Goal: Information Seeking & Learning: Understand process/instructions

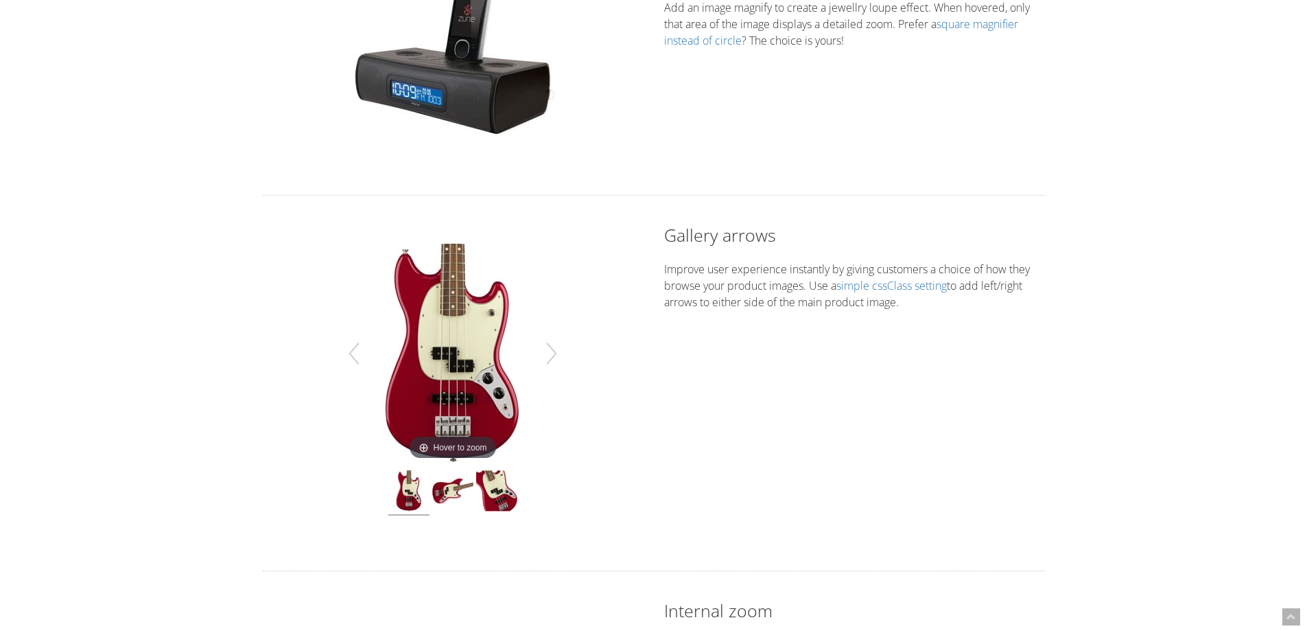
scroll to position [320, 0]
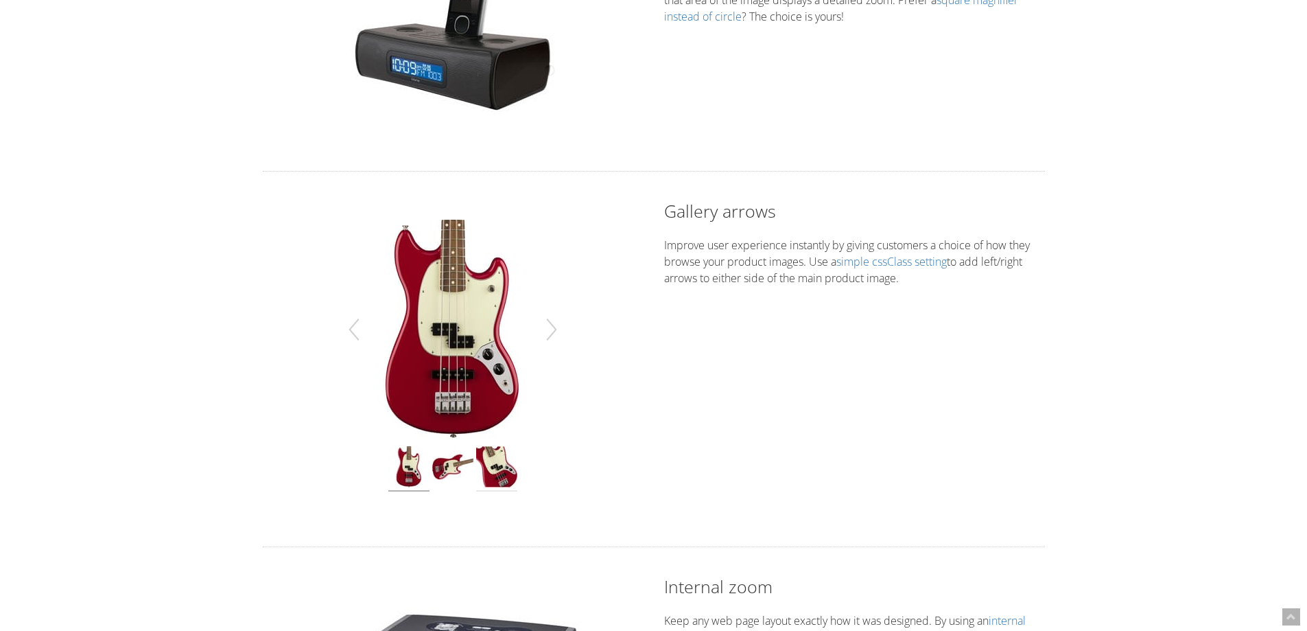
click at [498, 491] on img at bounding box center [496, 468] width 41 height 45
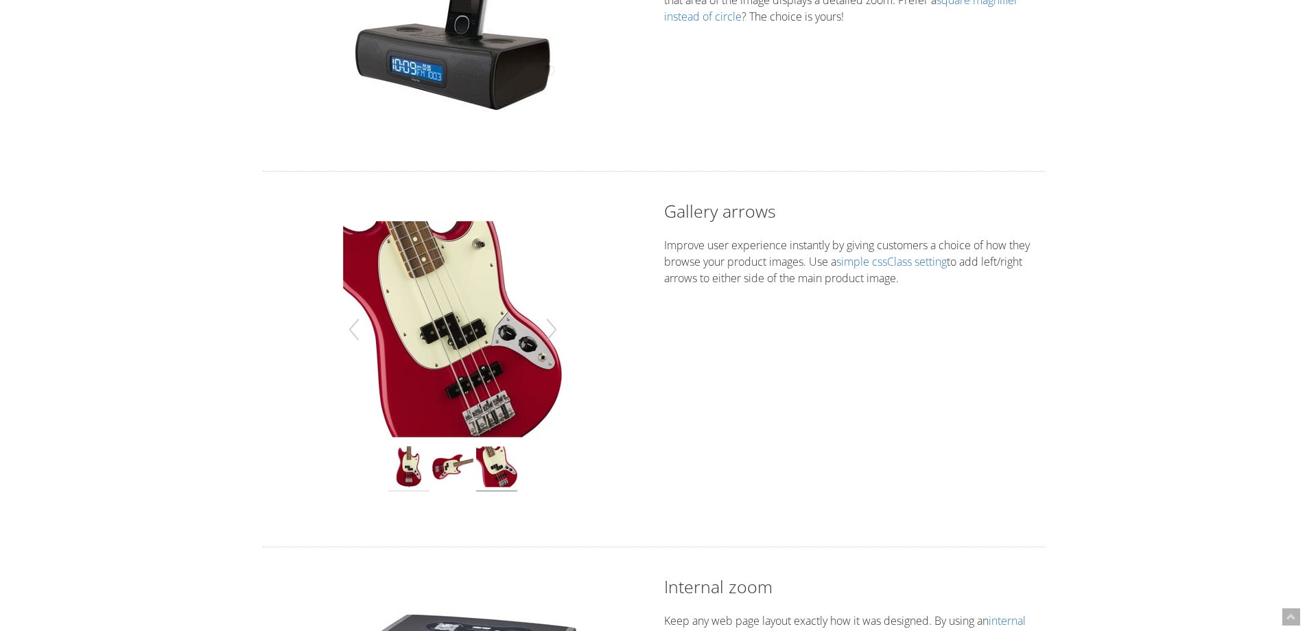
click at [419, 471] on img at bounding box center [408, 468] width 41 height 45
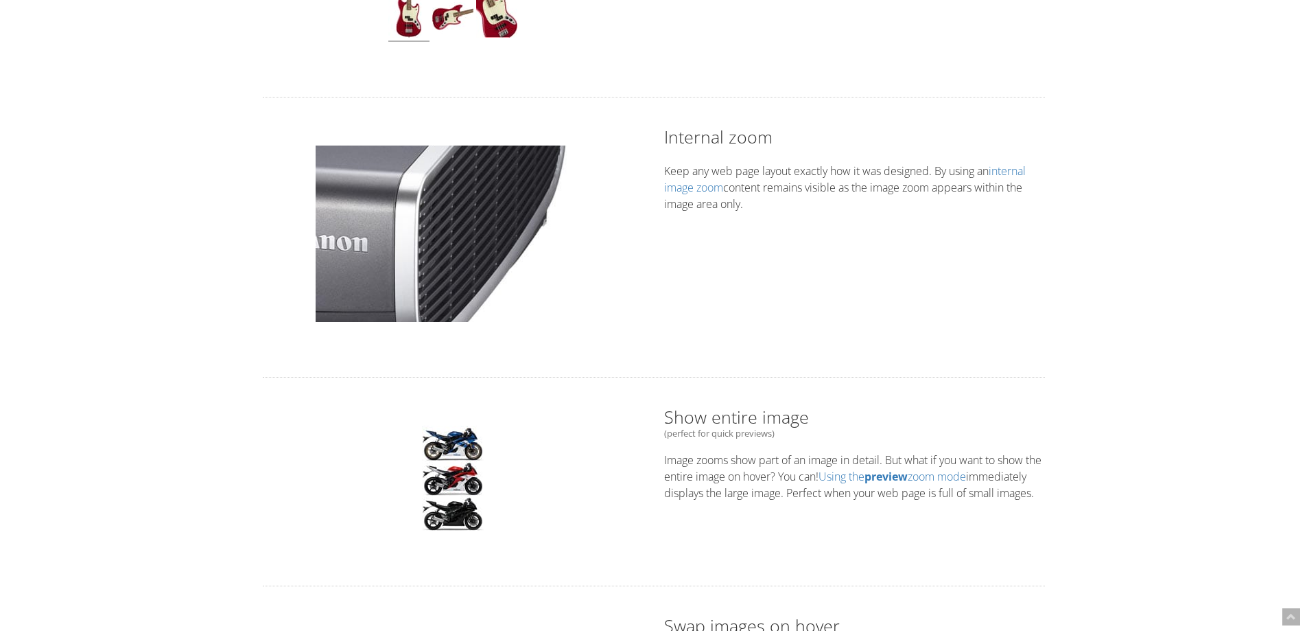
scroll to position [801, 0]
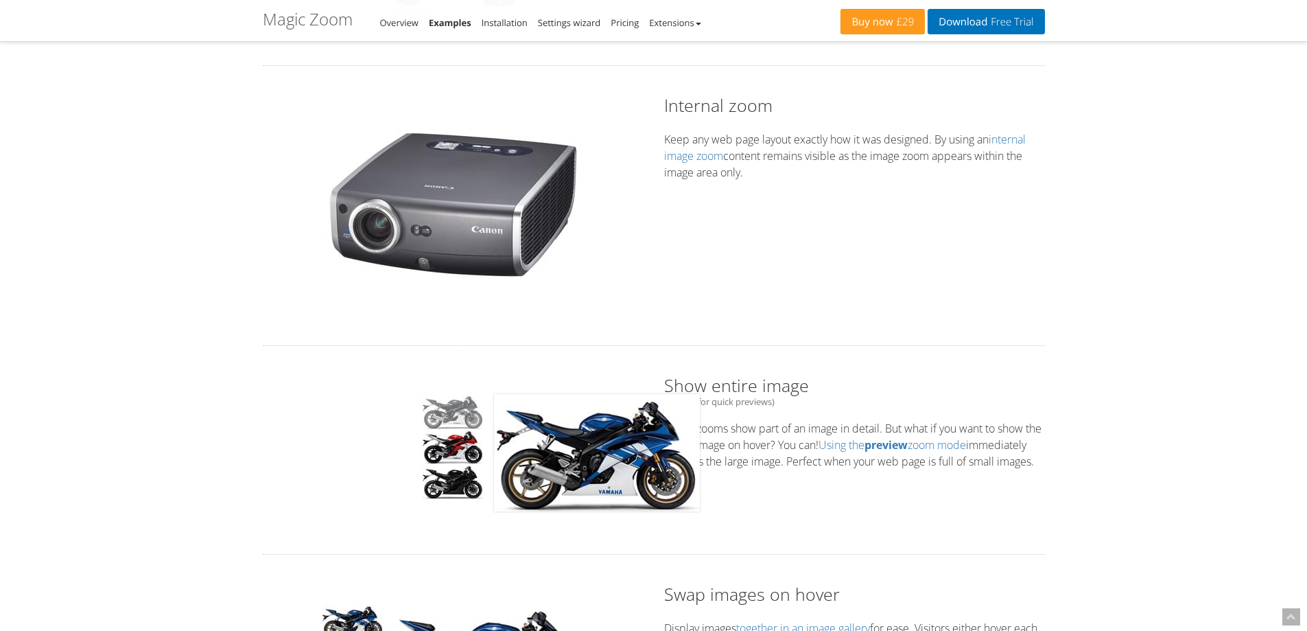
click at [469, 416] on img at bounding box center [453, 411] width 62 height 35
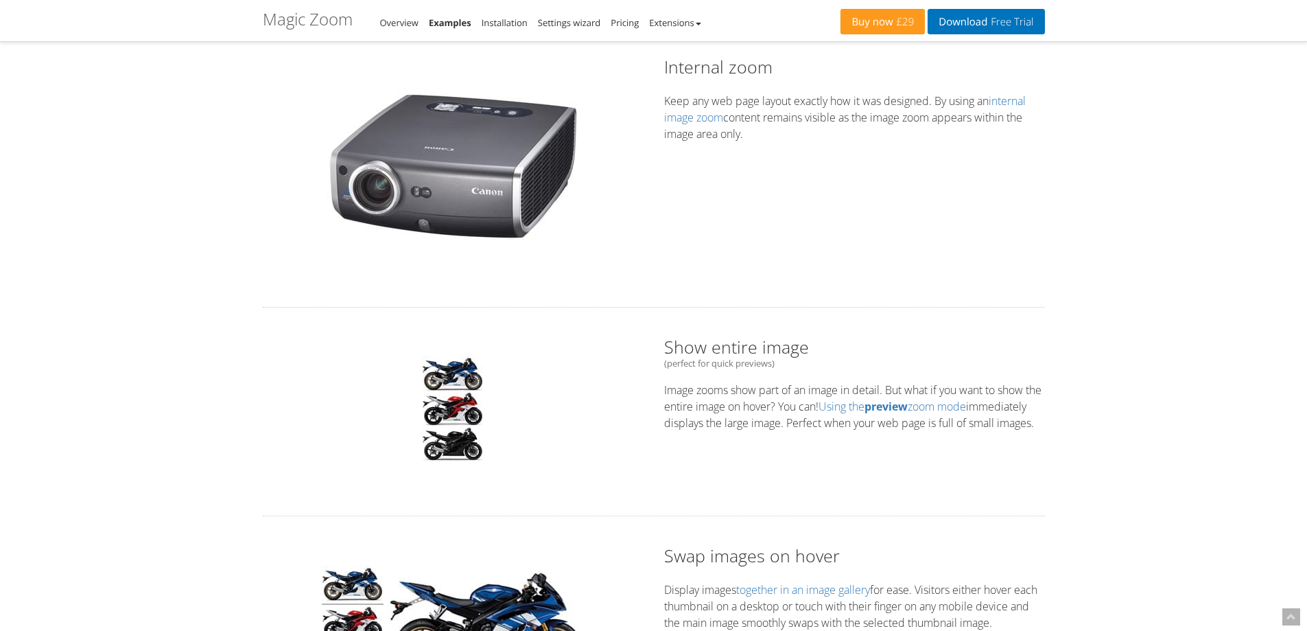
scroll to position [1121, 0]
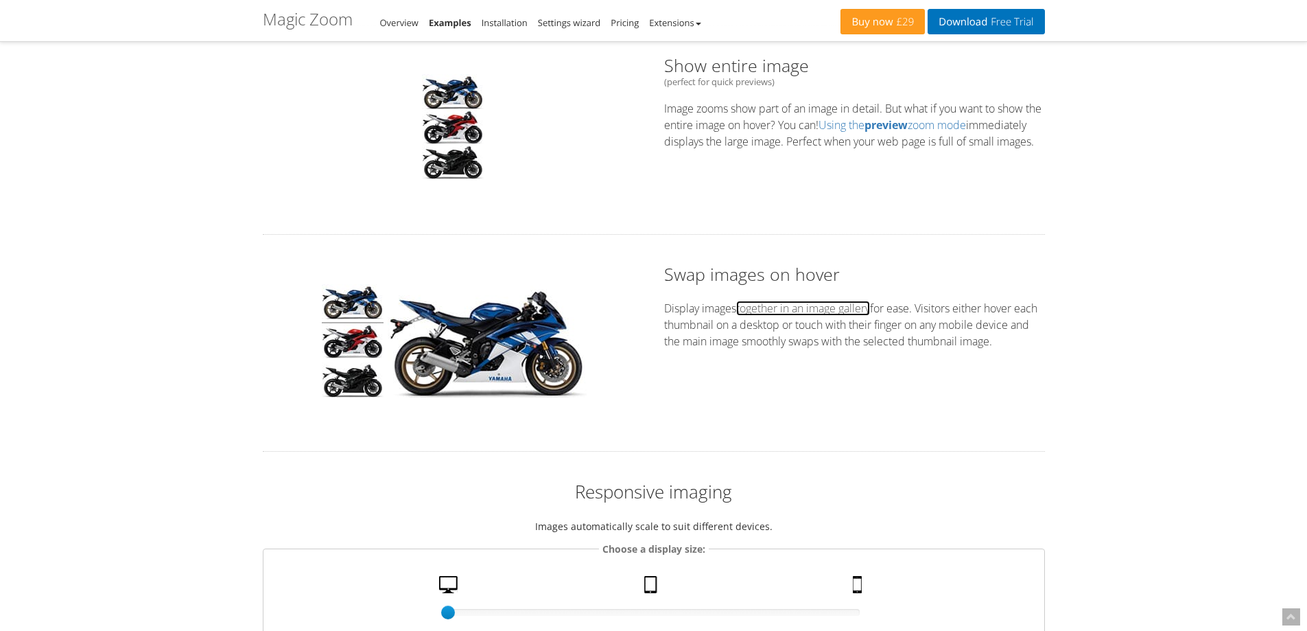
click at [782, 314] on link "together in an image gallery" at bounding box center [803, 308] width 134 height 15
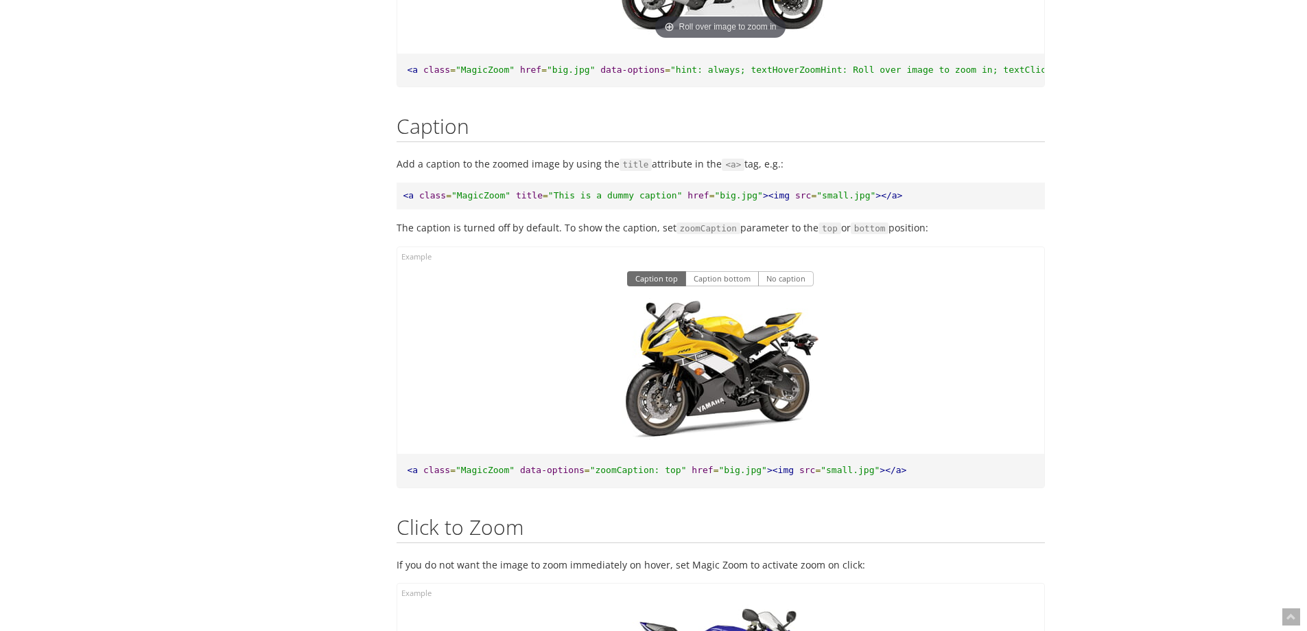
scroll to position [7426, 0]
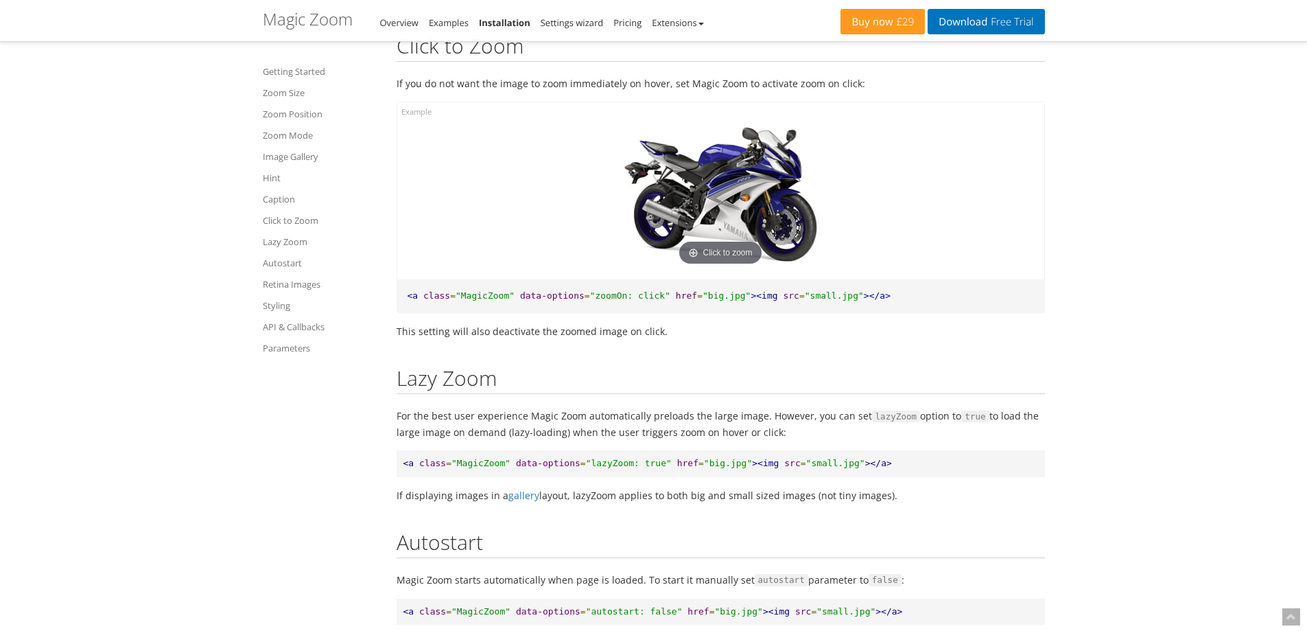
click at [778, 213] on img at bounding box center [721, 196] width 220 height 146
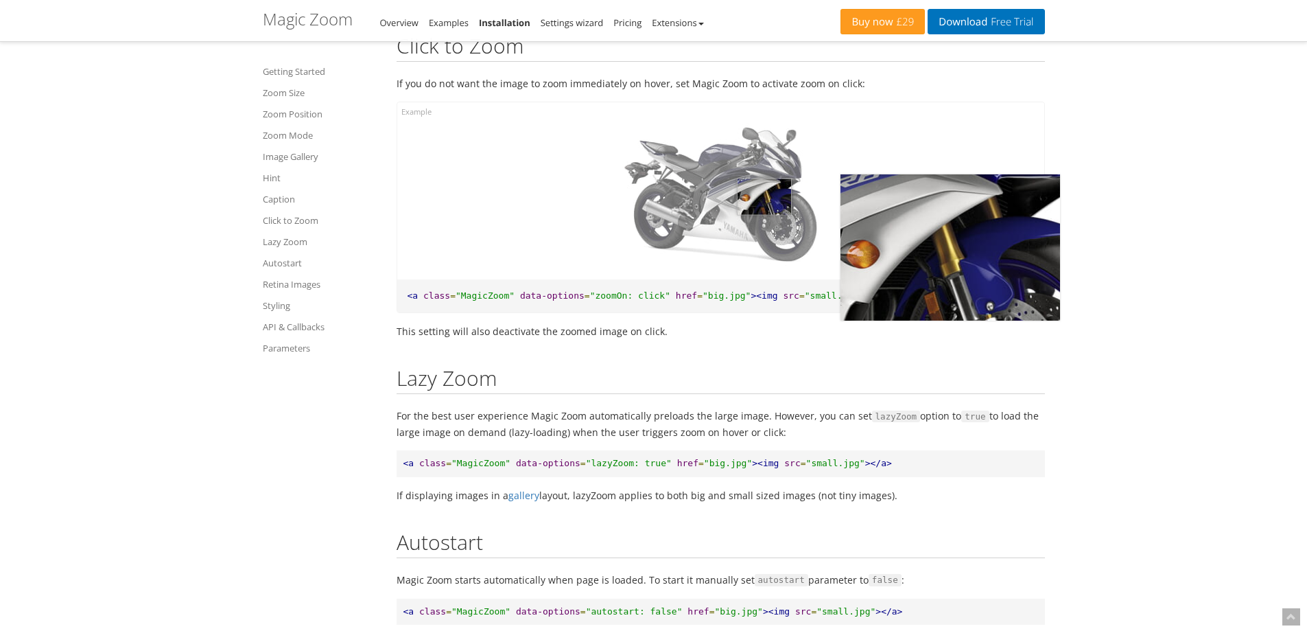
click at [764, 248] on img at bounding box center [721, 196] width 220 height 146
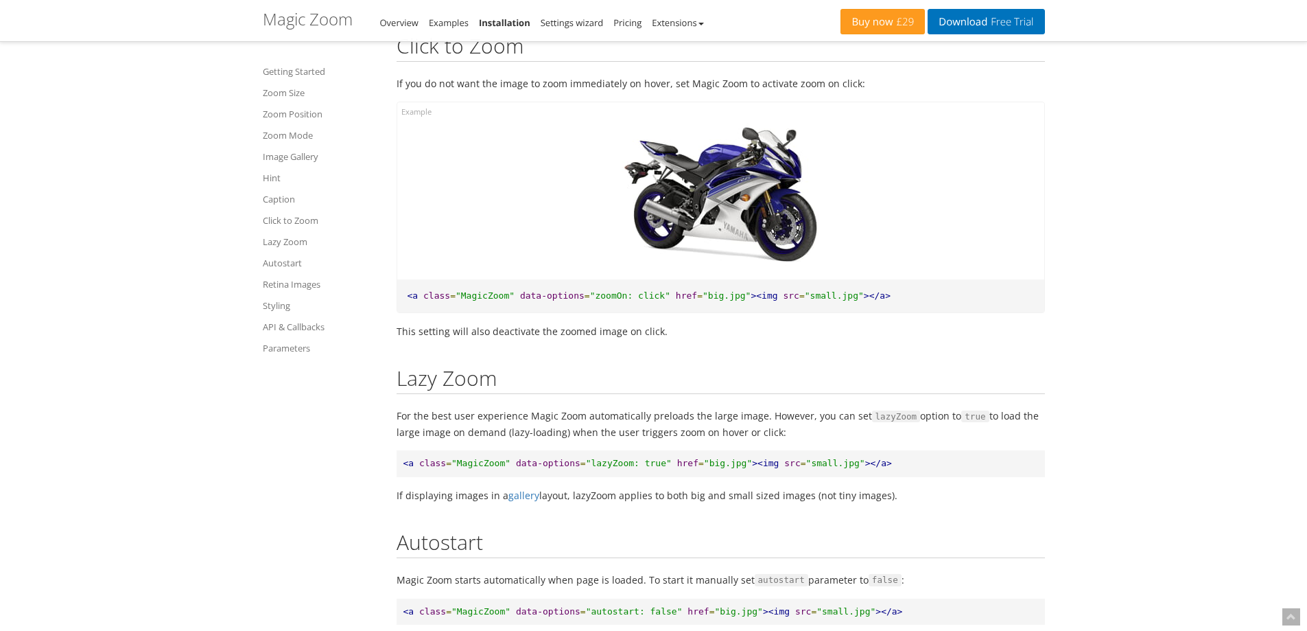
click at [758, 248] on img at bounding box center [721, 196] width 220 height 146
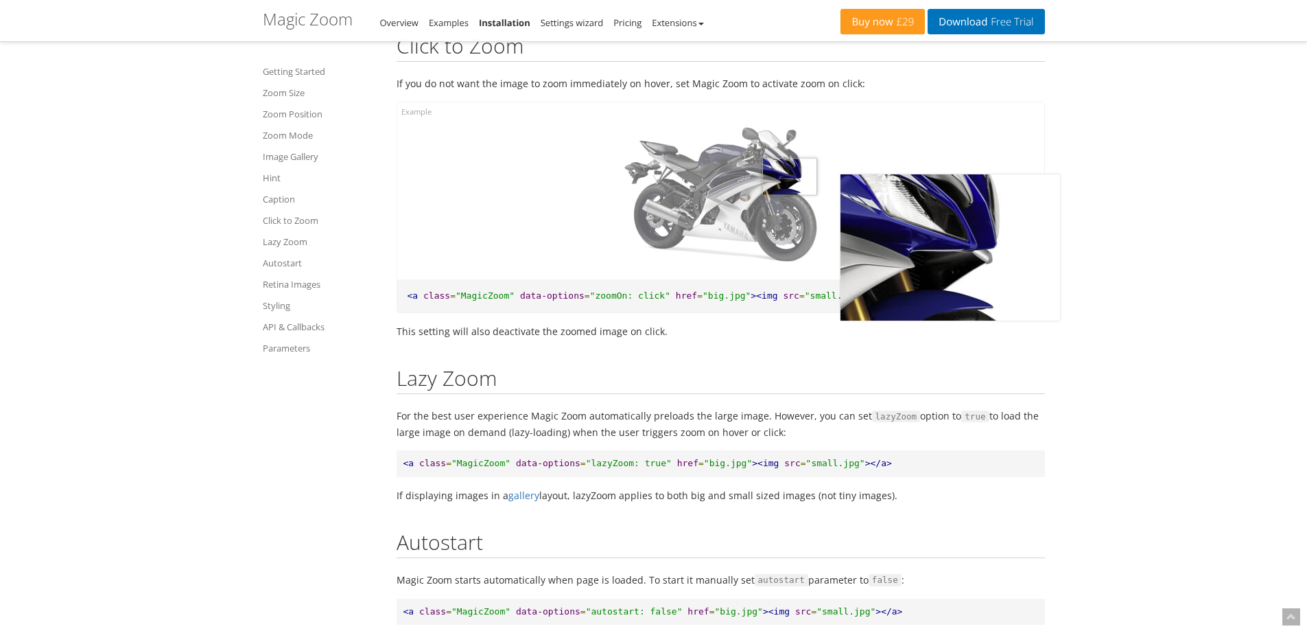
drag, startPoint x: 790, startPoint y: 228, endPoint x: 773, endPoint y: 241, distance: 21.5
click at [790, 233] on img at bounding box center [721, 196] width 220 height 146
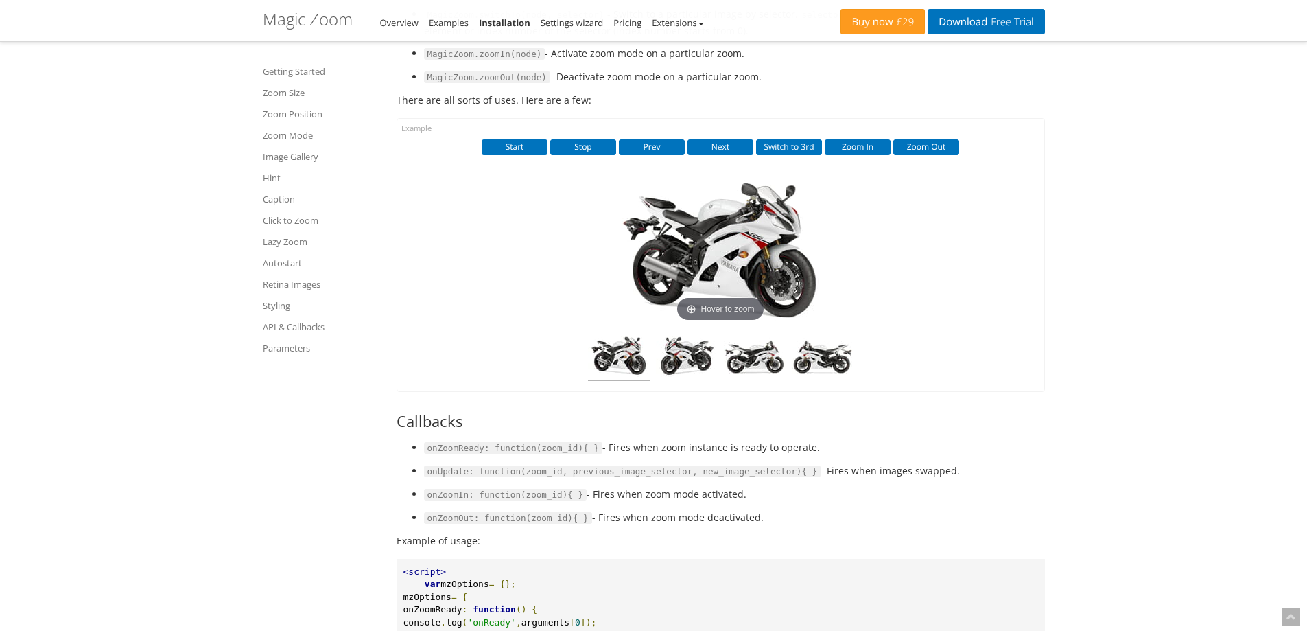
scroll to position [9507, 0]
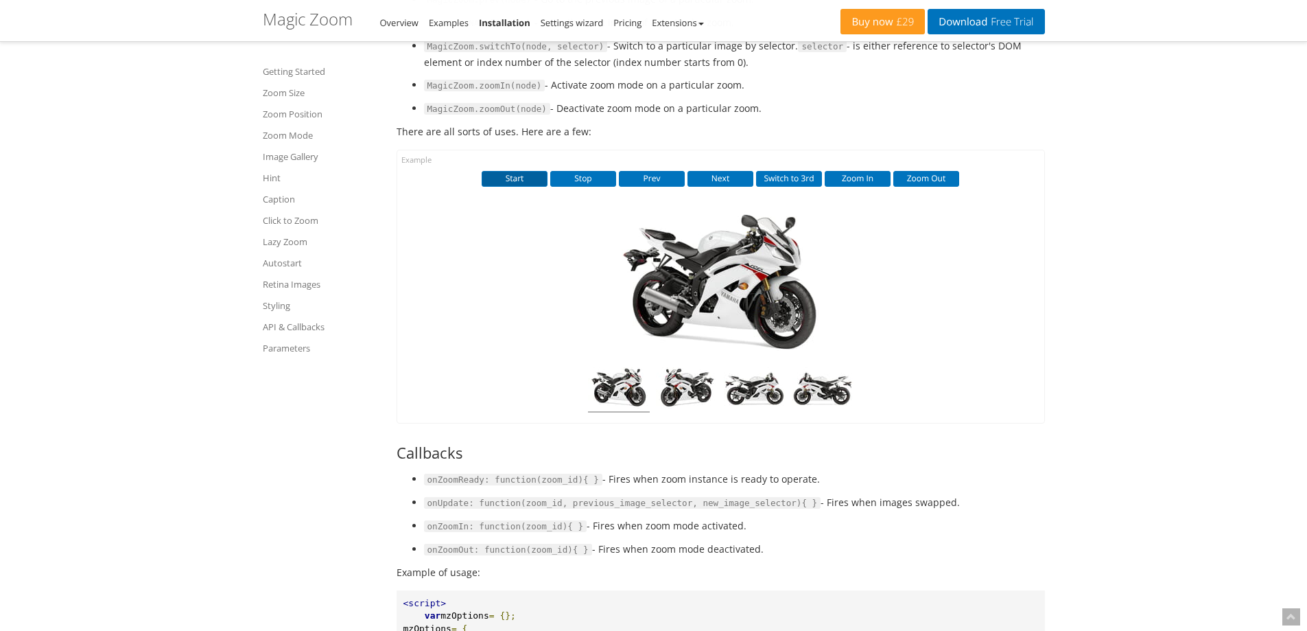
click at [533, 186] on button "Start" at bounding box center [515, 178] width 66 height 15
click at [580, 186] on button "Stop" at bounding box center [583, 178] width 66 height 15
click at [645, 186] on button "Prev" at bounding box center [652, 178] width 66 height 15
click at [717, 186] on button "Next" at bounding box center [721, 178] width 66 height 15
click at [797, 186] on button "Switch to 3rd" at bounding box center [789, 178] width 66 height 15
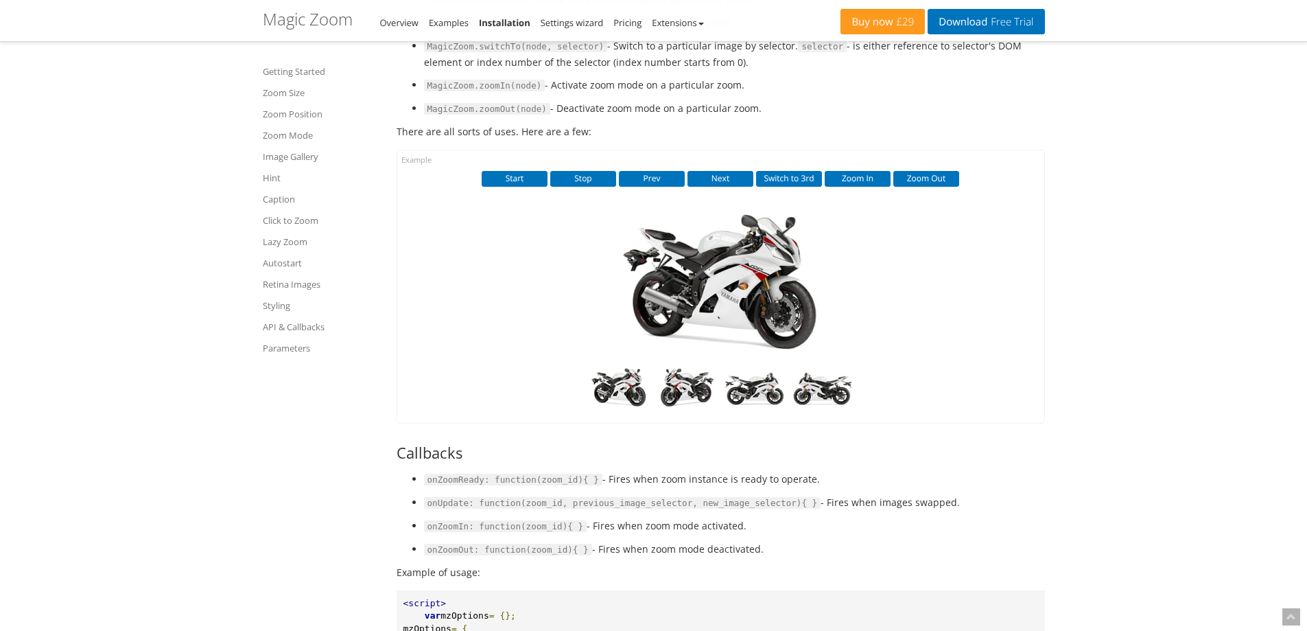
click at [723, 300] on img at bounding box center [721, 284] width 220 height 146
drag, startPoint x: 524, startPoint y: 200, endPoint x: 525, endPoint y: 209, distance: 9.6
click at [524, 186] on button "Start" at bounding box center [515, 178] width 66 height 15
click at [790, 186] on button "Switch to 3rd" at bounding box center [789, 178] width 66 height 15
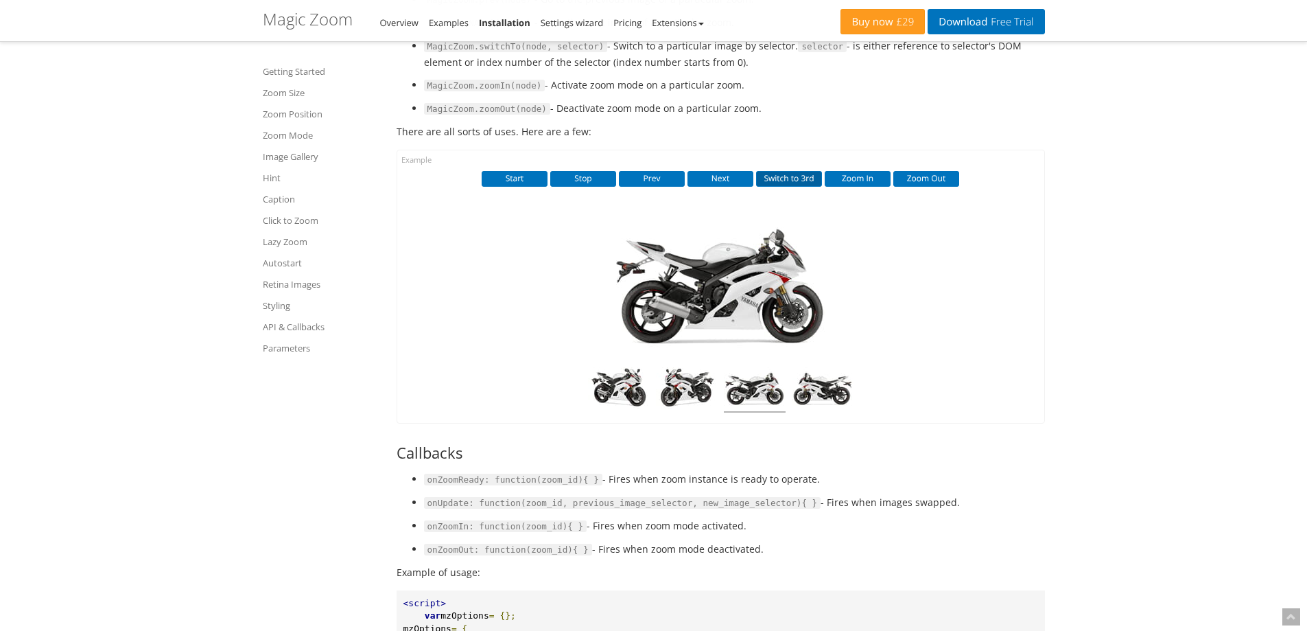
click at [802, 186] on button "Switch to 3rd" at bounding box center [789, 178] width 66 height 15
click at [841, 186] on button "Zoom In" at bounding box center [858, 178] width 66 height 15
click at [906, 186] on button "Zoom Out" at bounding box center [926, 178] width 66 height 15
click at [867, 186] on button "Zoom In" at bounding box center [858, 178] width 66 height 15
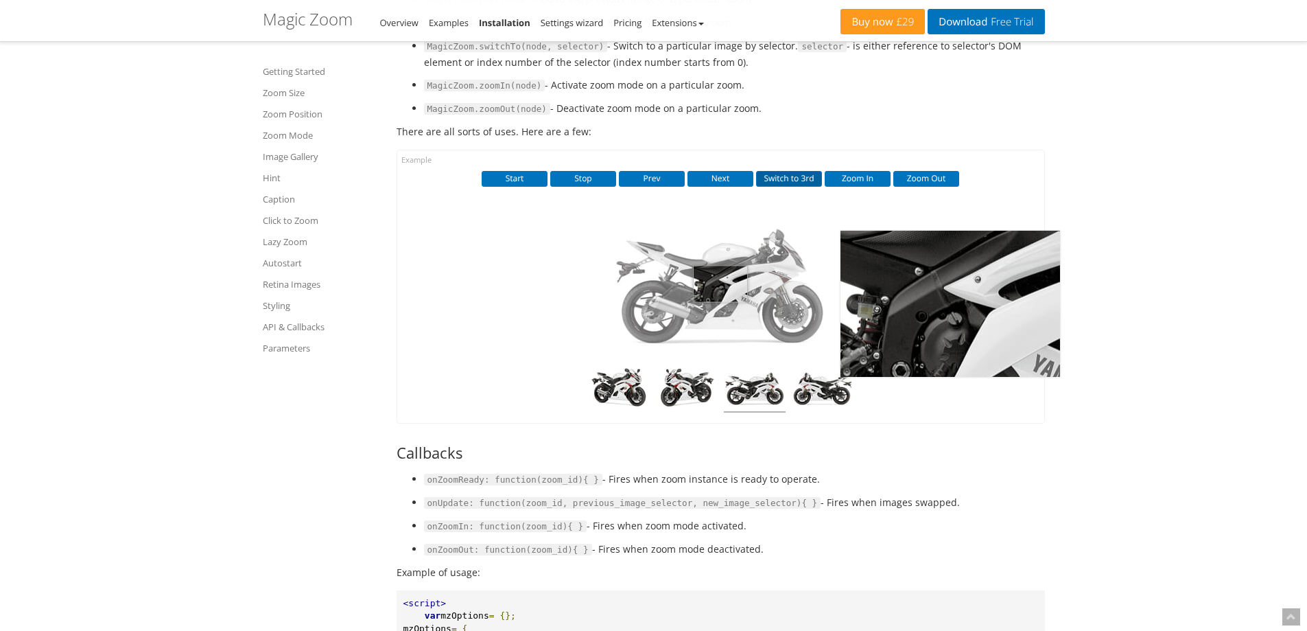
click at [806, 186] on button "Switch to 3rd" at bounding box center [789, 178] width 66 height 15
